Goal: Go to known website: Access a specific website the user already knows

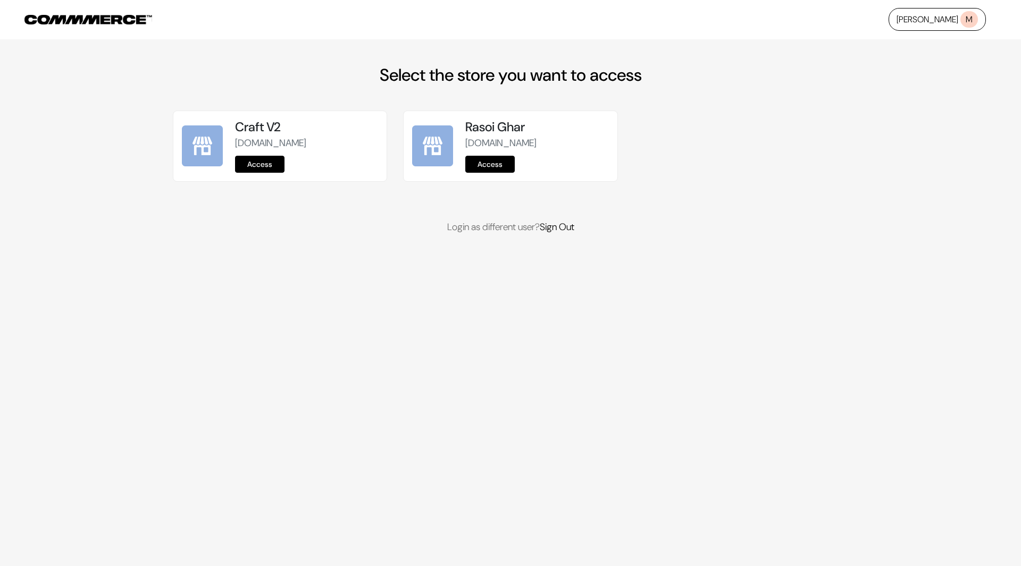
click at [952, 18] on link "[PERSON_NAME] M" at bounding box center [936, 19] width 97 height 23
click at [564, 224] on link "Sign Out" at bounding box center [557, 227] width 35 height 13
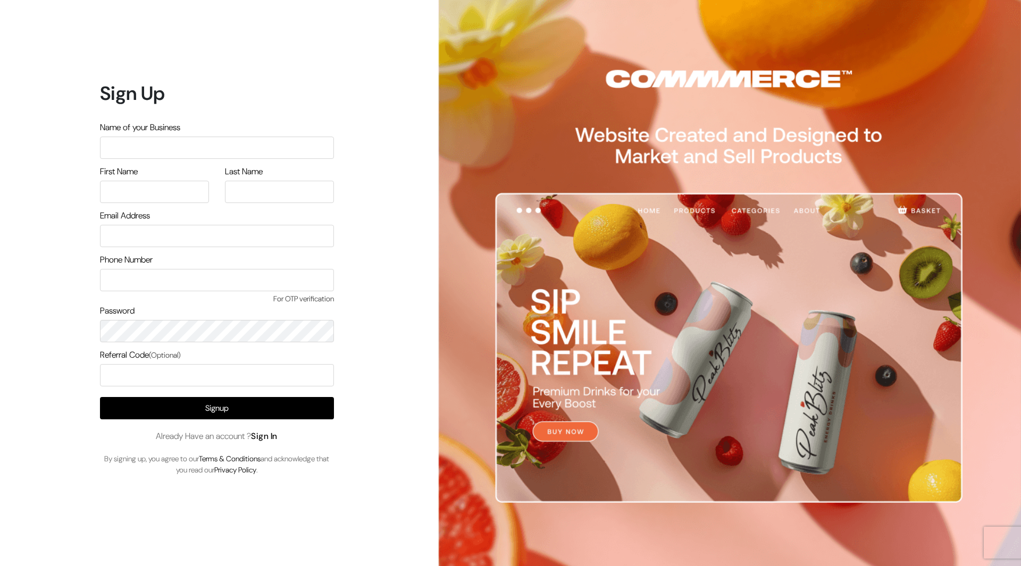
click at [271, 438] on link "Sign In" at bounding box center [264, 436] width 27 height 11
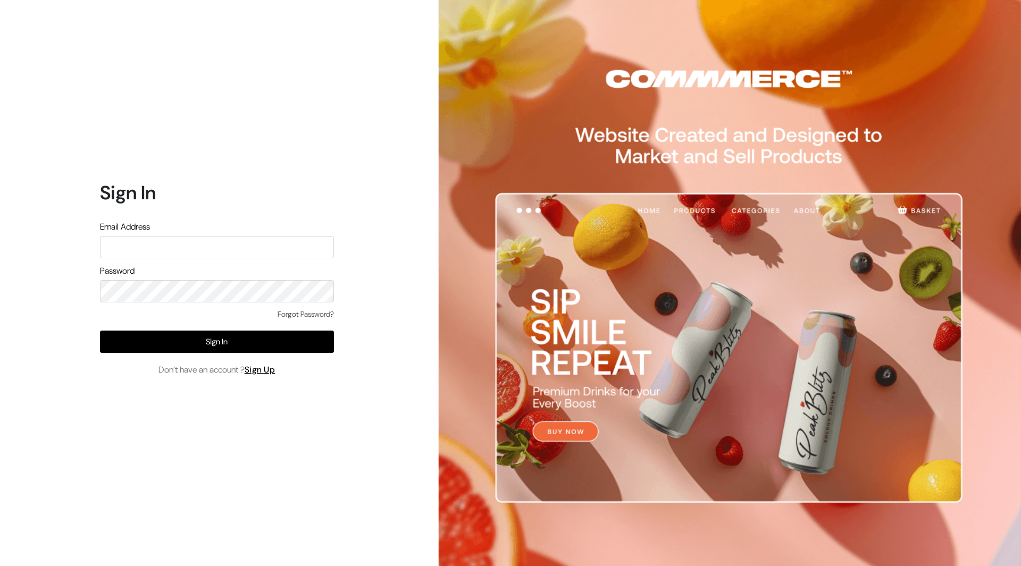
click at [201, 248] on input "text" at bounding box center [217, 247] width 234 height 22
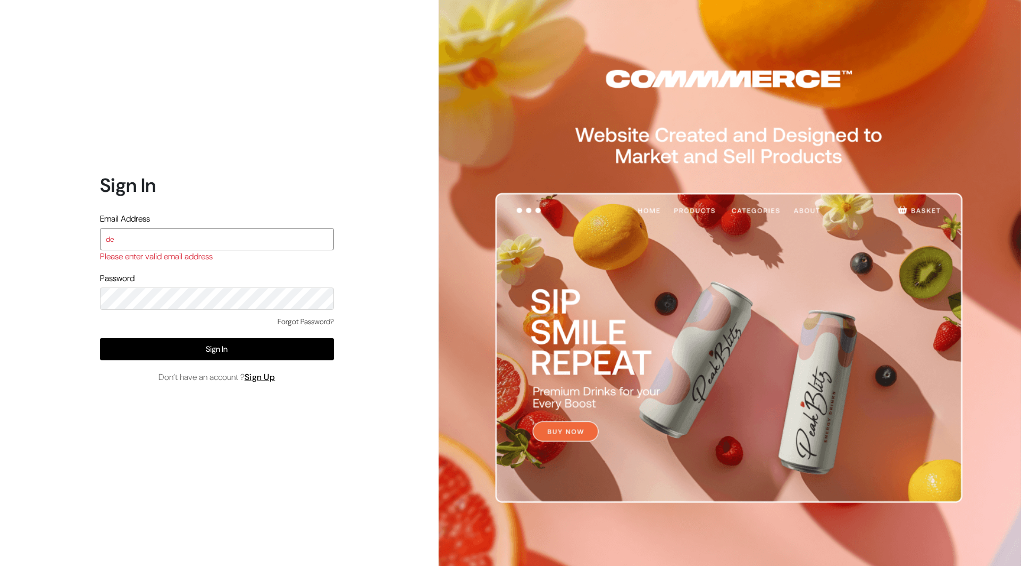
type input "demo@outdocart.in"
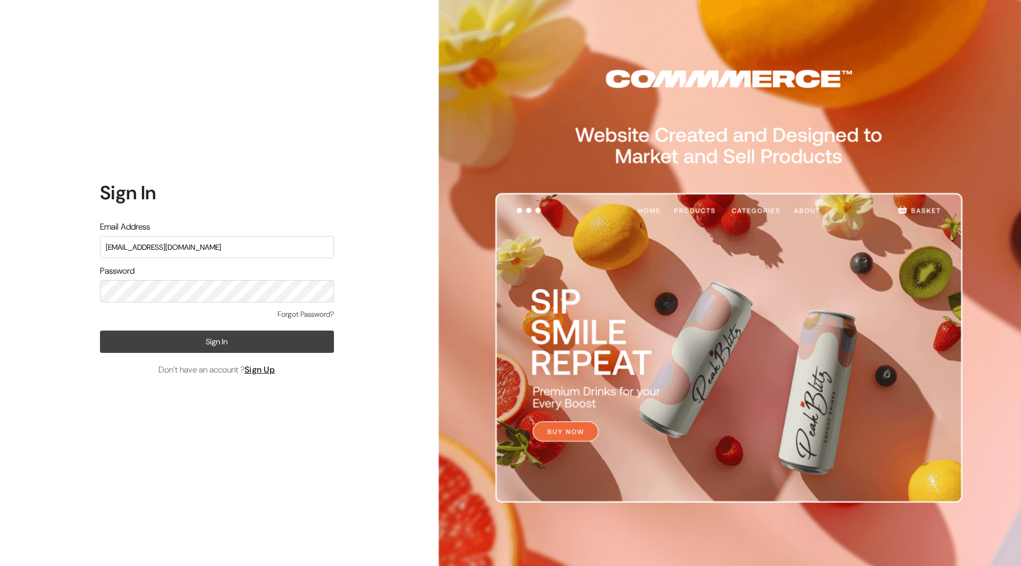
click at [206, 339] on button "Sign In" at bounding box center [217, 342] width 234 height 22
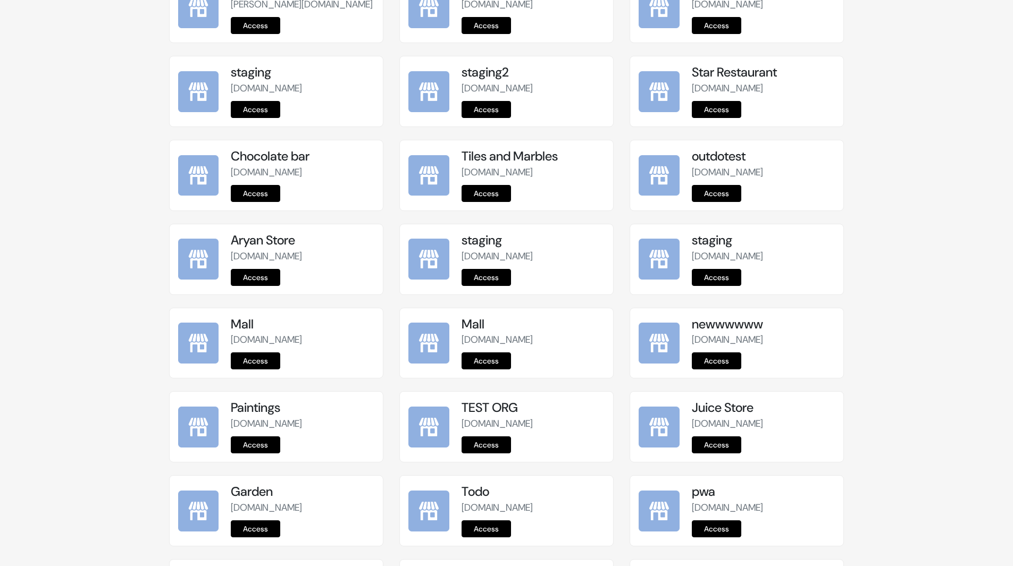
scroll to position [1177, 0]
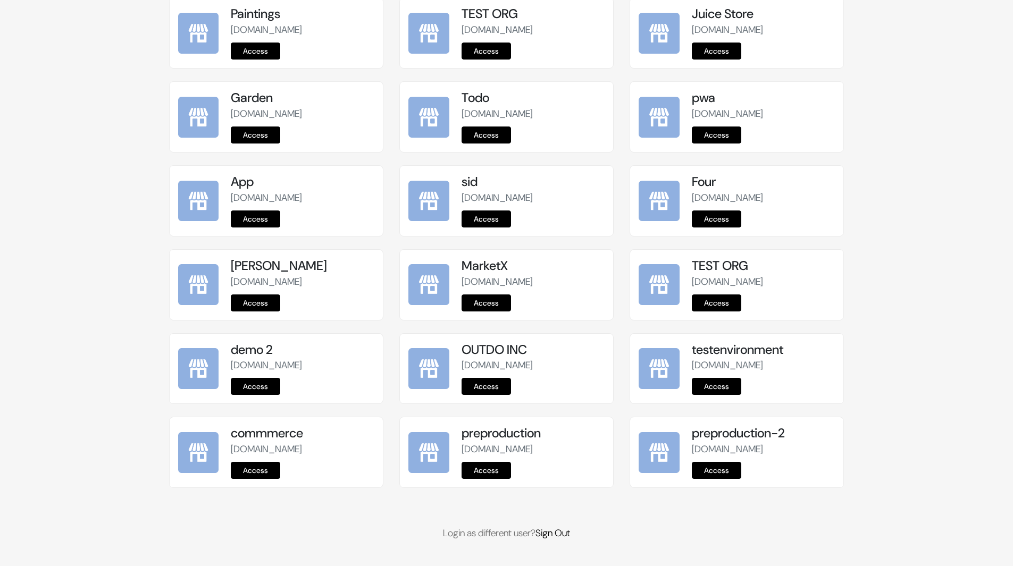
click at [495, 474] on link "Access" at bounding box center [485, 470] width 49 height 17
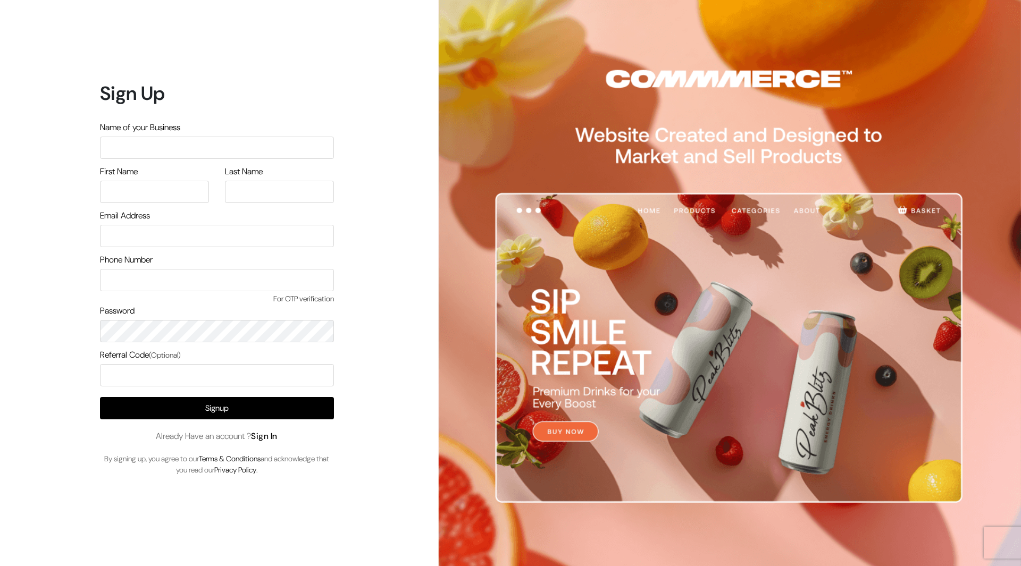
click at [275, 440] on link "Sign In" at bounding box center [264, 436] width 27 height 11
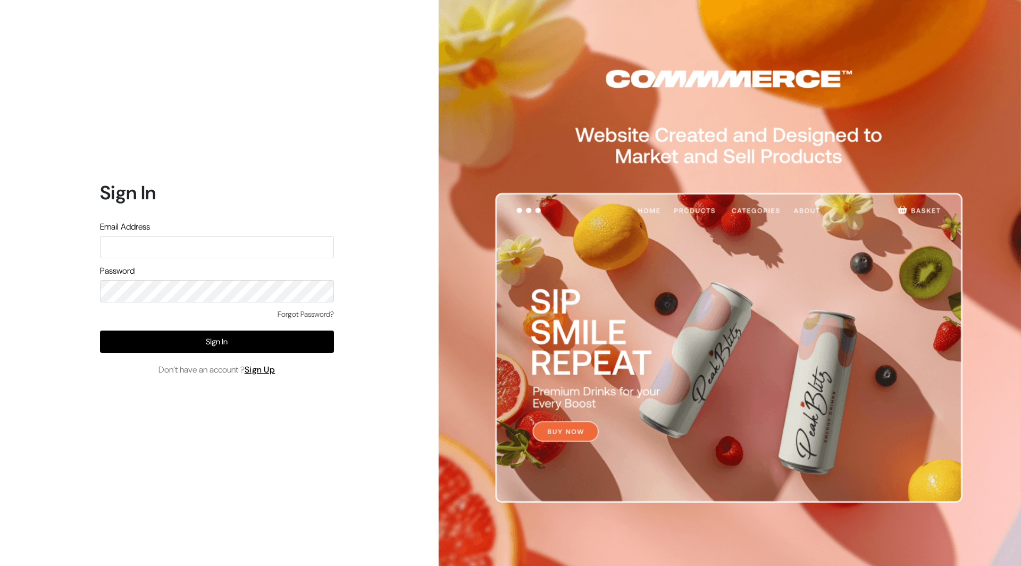
click at [259, 245] on input "text" at bounding box center [217, 247] width 234 height 22
click at [202, 245] on input "text" at bounding box center [217, 247] width 234 height 22
type input "demo@outdocart.in"
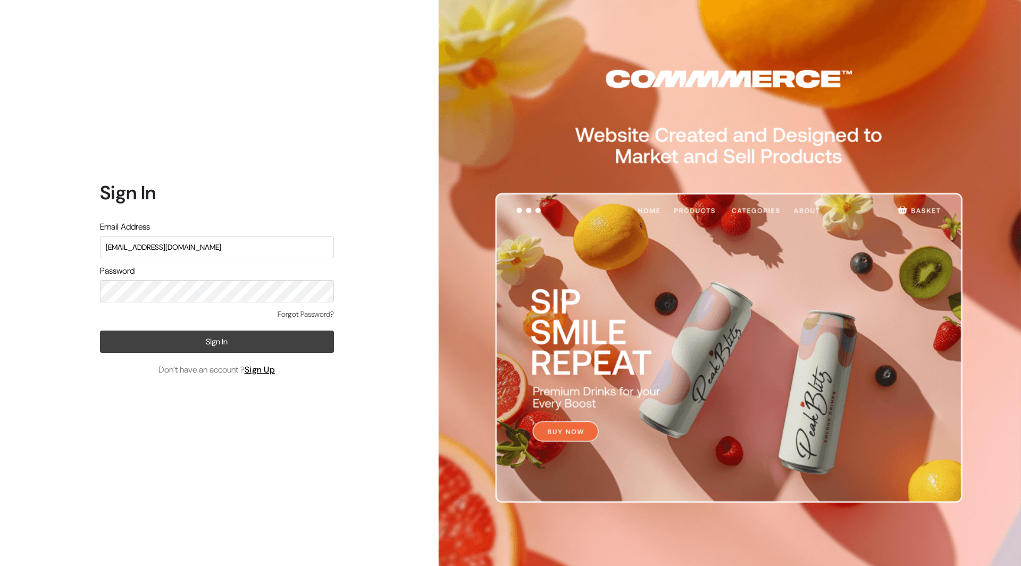
click at [212, 341] on button "Sign In" at bounding box center [217, 342] width 234 height 22
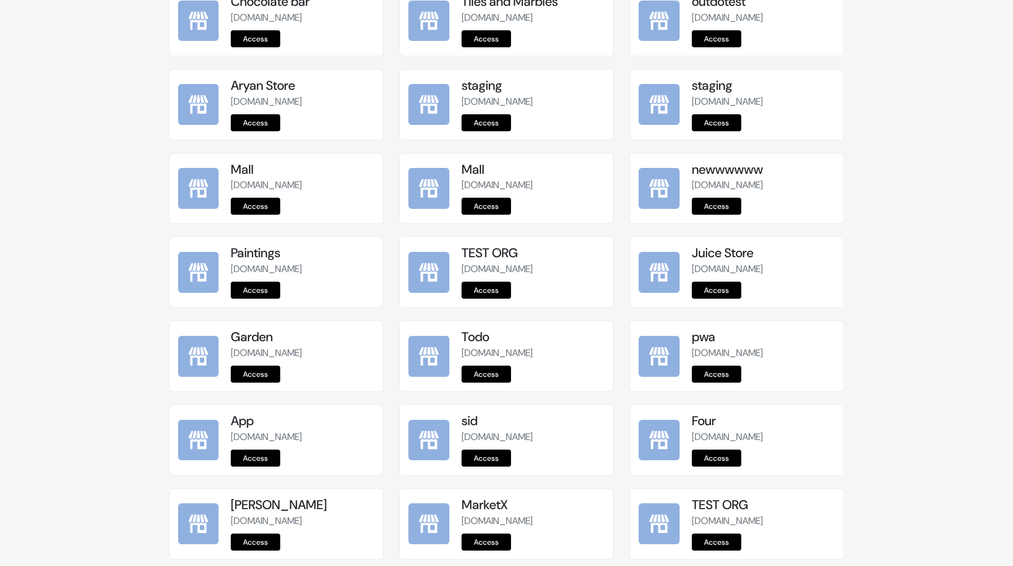
scroll to position [1177, 0]
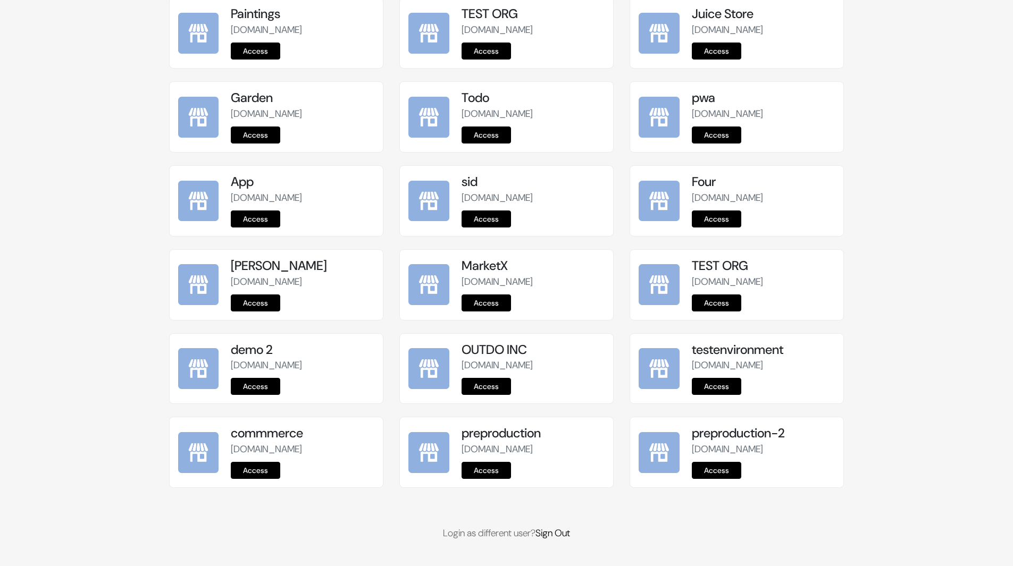
click at [496, 472] on link "Access" at bounding box center [485, 470] width 49 height 17
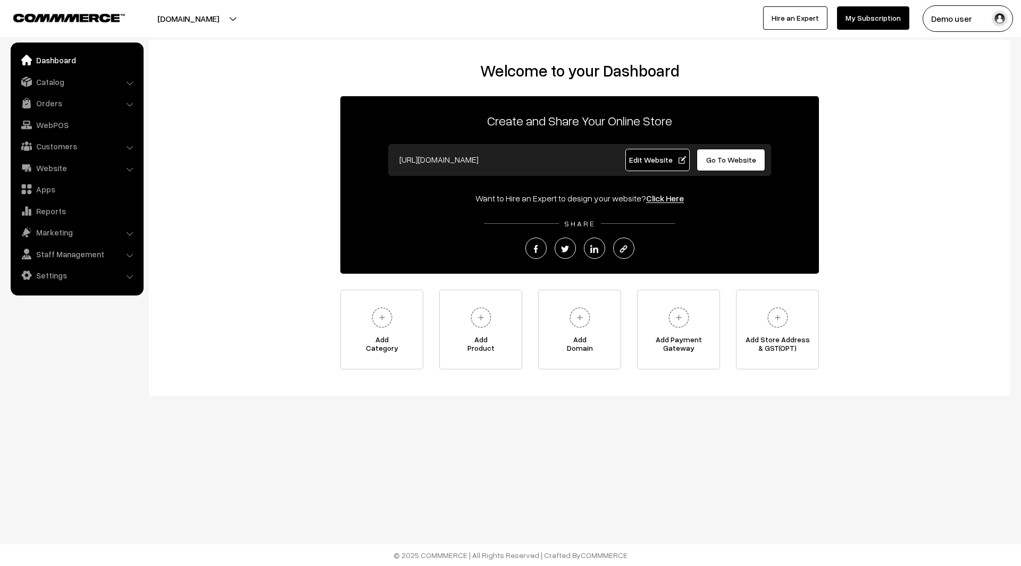
click at [657, 166] on link "Edit Website" at bounding box center [657, 160] width 65 height 22
